Goal: Obtain resource: Obtain resource

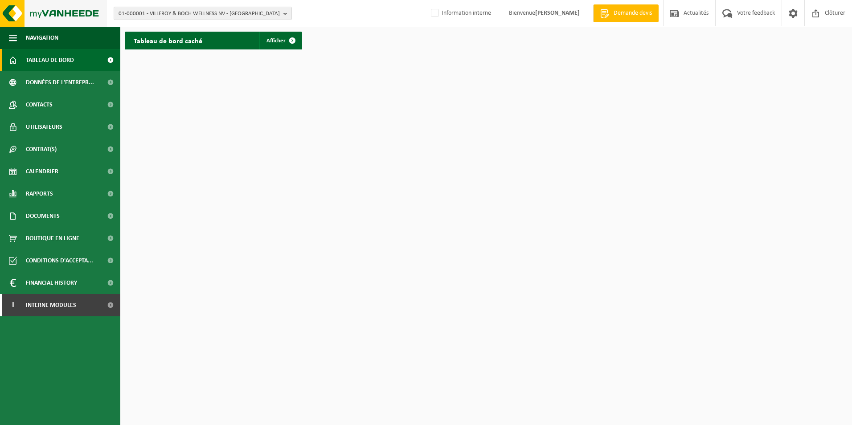
click at [6, 11] on img at bounding box center [53, 13] width 107 height 27
click at [112, 58] on span at bounding box center [110, 60] width 20 height 22
click at [110, 217] on span at bounding box center [110, 216] width 20 height 22
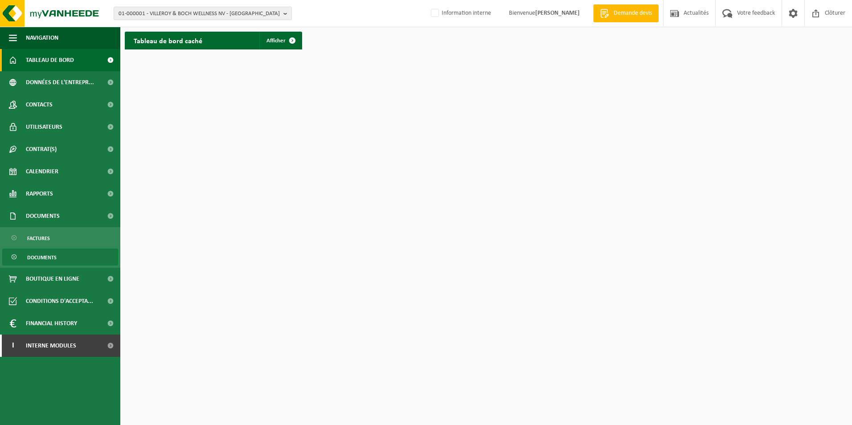
click at [42, 256] on span "Documents" at bounding box center [41, 257] width 29 height 17
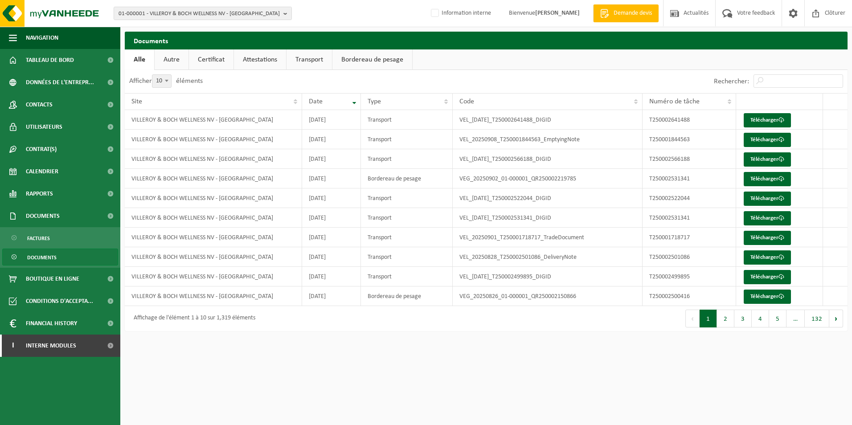
click at [176, 64] on link "Autre" at bounding box center [172, 59] width 34 height 20
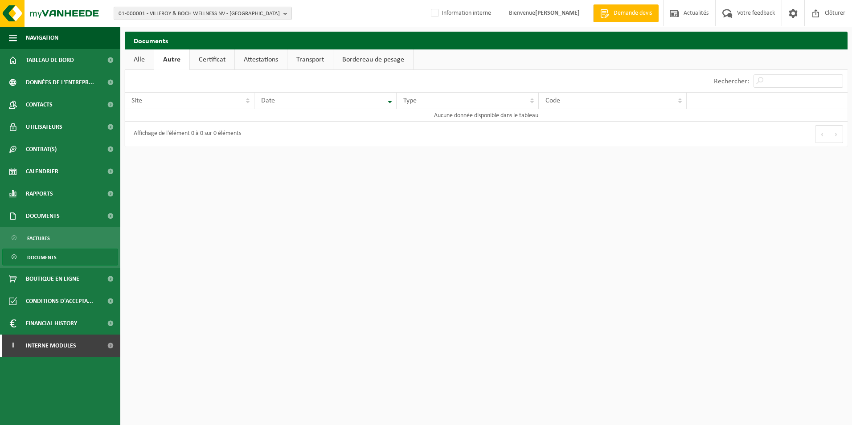
click at [213, 62] on link "Certificat" at bounding box center [212, 59] width 45 height 20
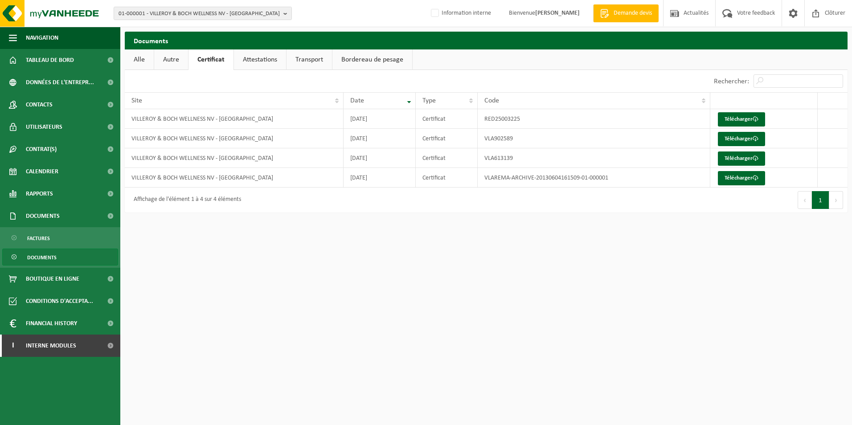
click at [260, 61] on link "Attestations" at bounding box center [260, 59] width 52 height 20
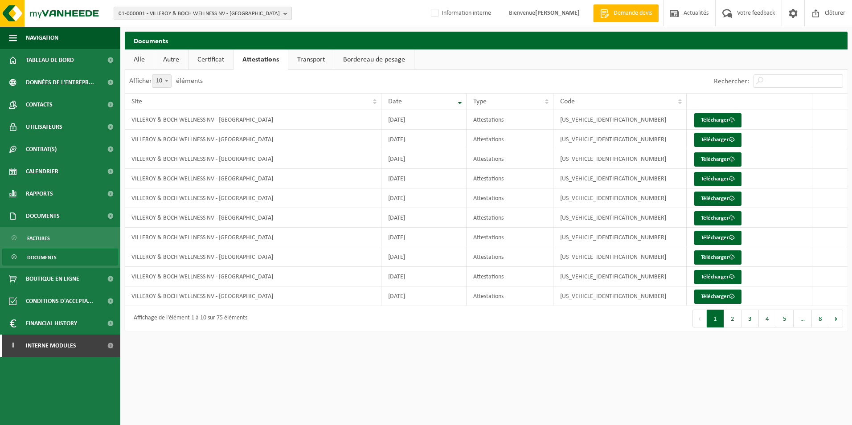
click at [300, 63] on link "Transport" at bounding box center [310, 59] width 45 height 20
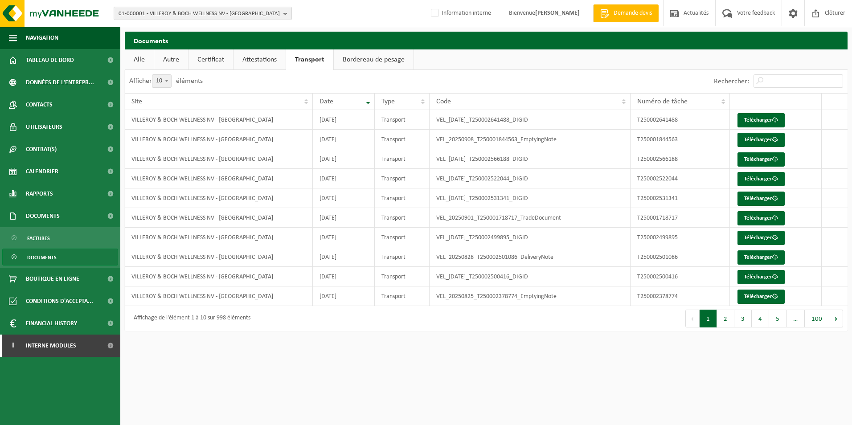
click at [151, 62] on link "Alle" at bounding box center [139, 59] width 29 height 20
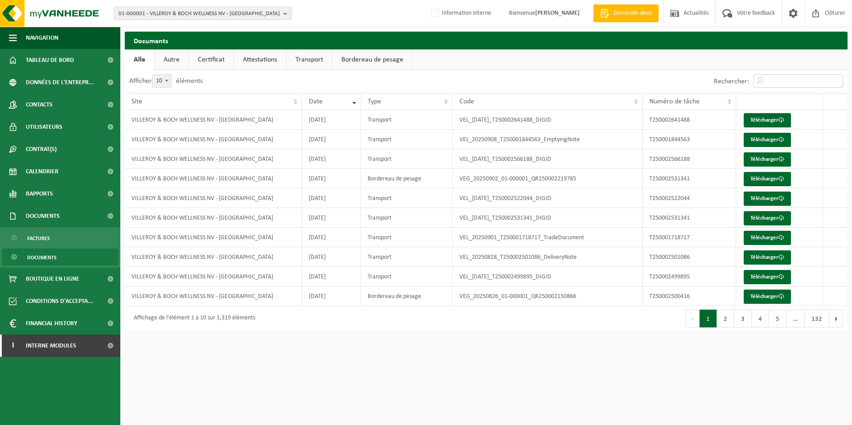
click at [764, 81] on input "Rechercher:" at bounding box center [798, 80] width 90 height 13
click at [775, 82] on input "Rechercher:" at bounding box center [798, 80] width 90 height 13
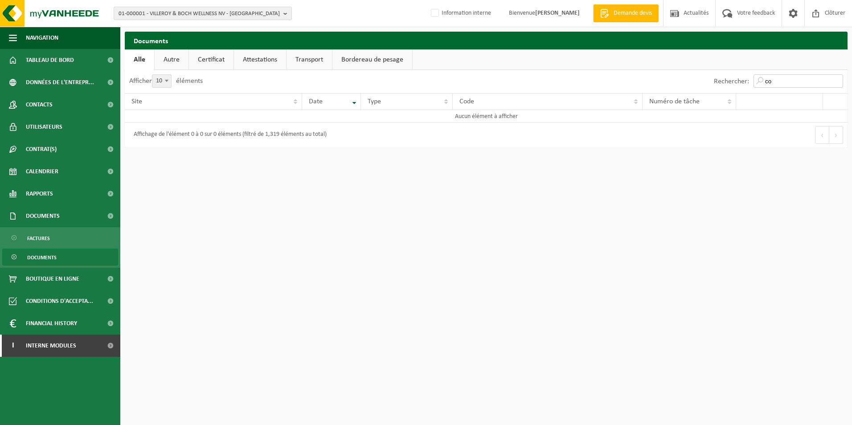
type input "c"
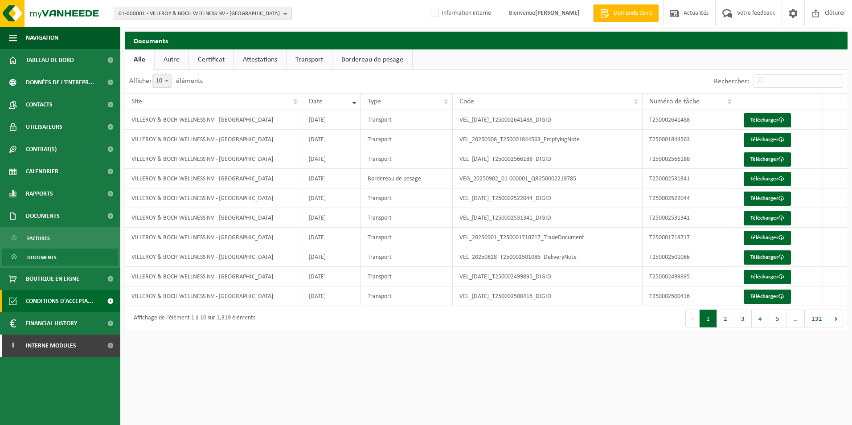
click at [105, 296] on span at bounding box center [110, 301] width 20 height 22
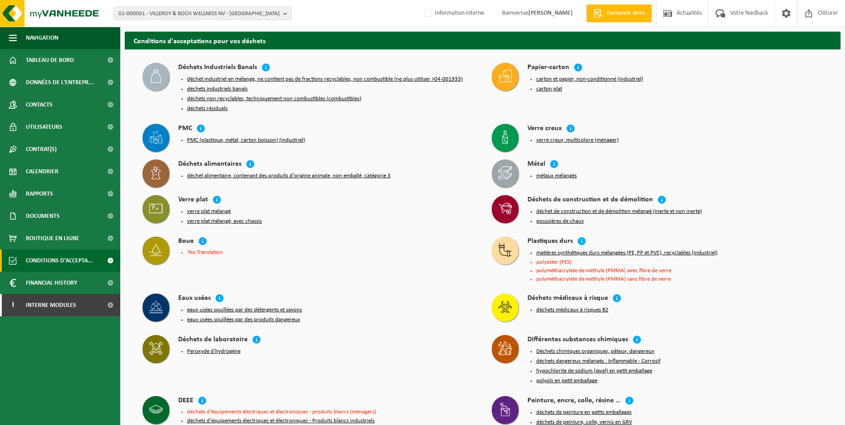
click at [581, 78] on button "carton et papier, non-conditionné (industriel)" at bounding box center [589, 79] width 107 height 7
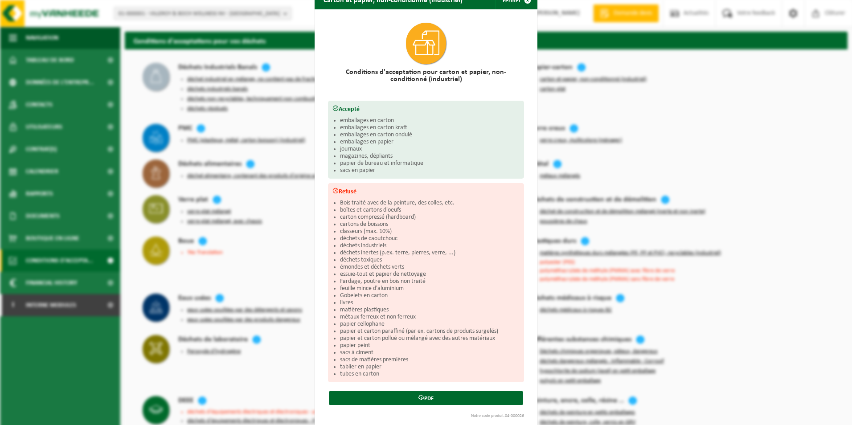
scroll to position [27, 0]
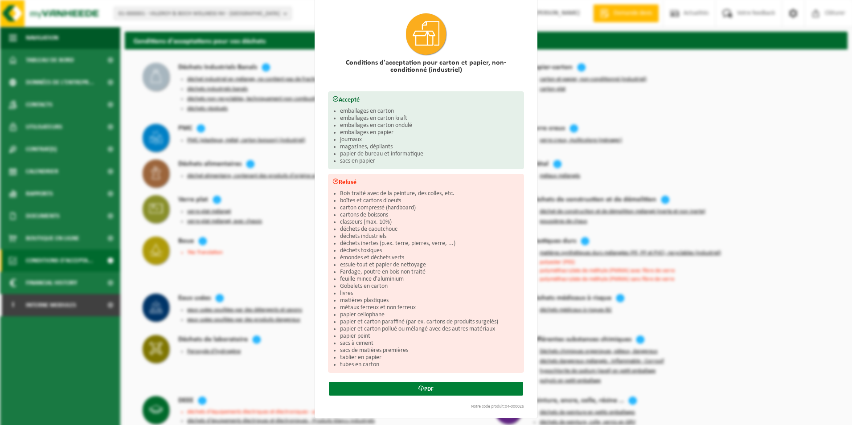
click at [441, 389] on link "PDF" at bounding box center [426, 389] width 194 height 14
